Goal: Information Seeking & Learning: Learn about a topic

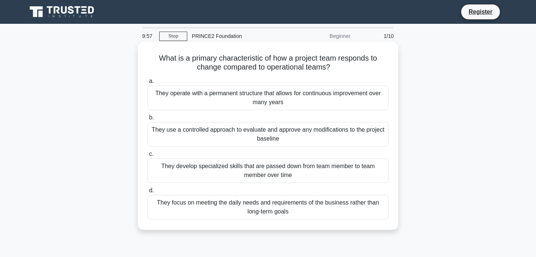
click at [314, 49] on div "What is a primary characteristic of how a project team responds to change compa…" at bounding box center [268, 136] width 255 height 182
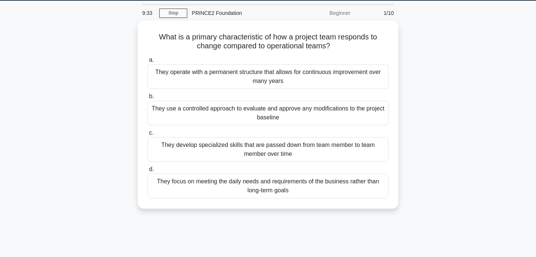
scroll to position [24, 0]
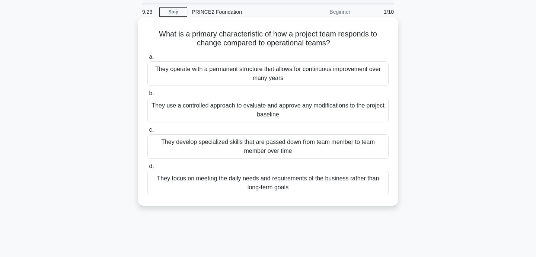
click at [330, 186] on div "They focus on meeting the daily needs and requirements of the business rather t…" at bounding box center [267, 183] width 241 height 25
click at [147, 169] on input "d. They focus on meeting the daily needs and requirements of the business rathe…" at bounding box center [147, 166] width 0 height 5
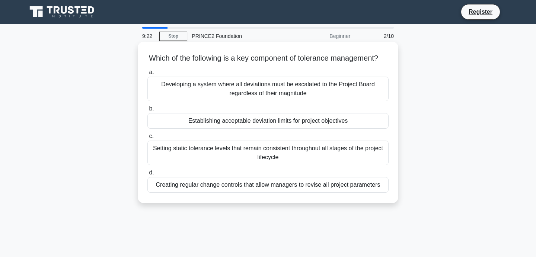
scroll to position [0, 0]
click at [278, 126] on div "Establishing acceptable deviation limits for project objectives" at bounding box center [267, 121] width 241 height 16
click at [147, 111] on input "b. Establishing acceptable deviation limits for project objectives" at bounding box center [147, 109] width 0 height 5
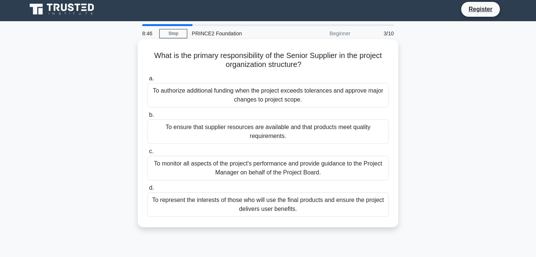
scroll to position [4, 0]
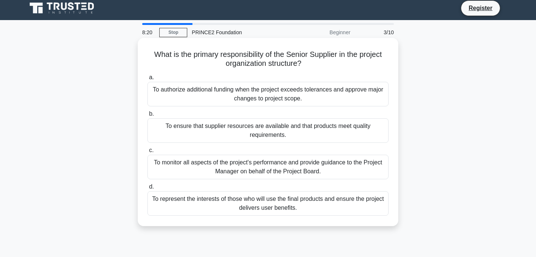
click at [287, 136] on div "To ensure that supplier resources are available and that products meet quality …" at bounding box center [267, 130] width 241 height 25
click at [147, 117] on input "b. To ensure that supplier resources are available and that products meet quali…" at bounding box center [147, 114] width 0 height 5
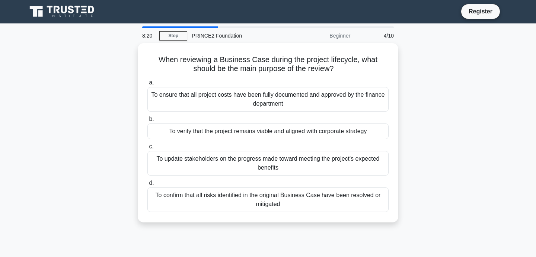
scroll to position [0, 0]
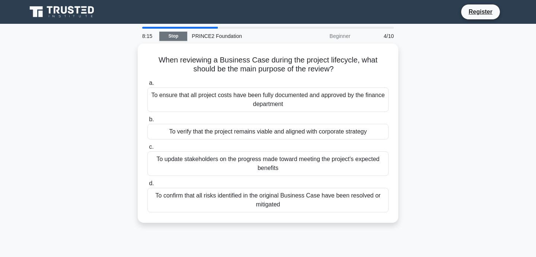
click at [175, 35] on link "Stop" at bounding box center [173, 36] width 28 height 9
